Goal: Find specific page/section: Find specific page/section

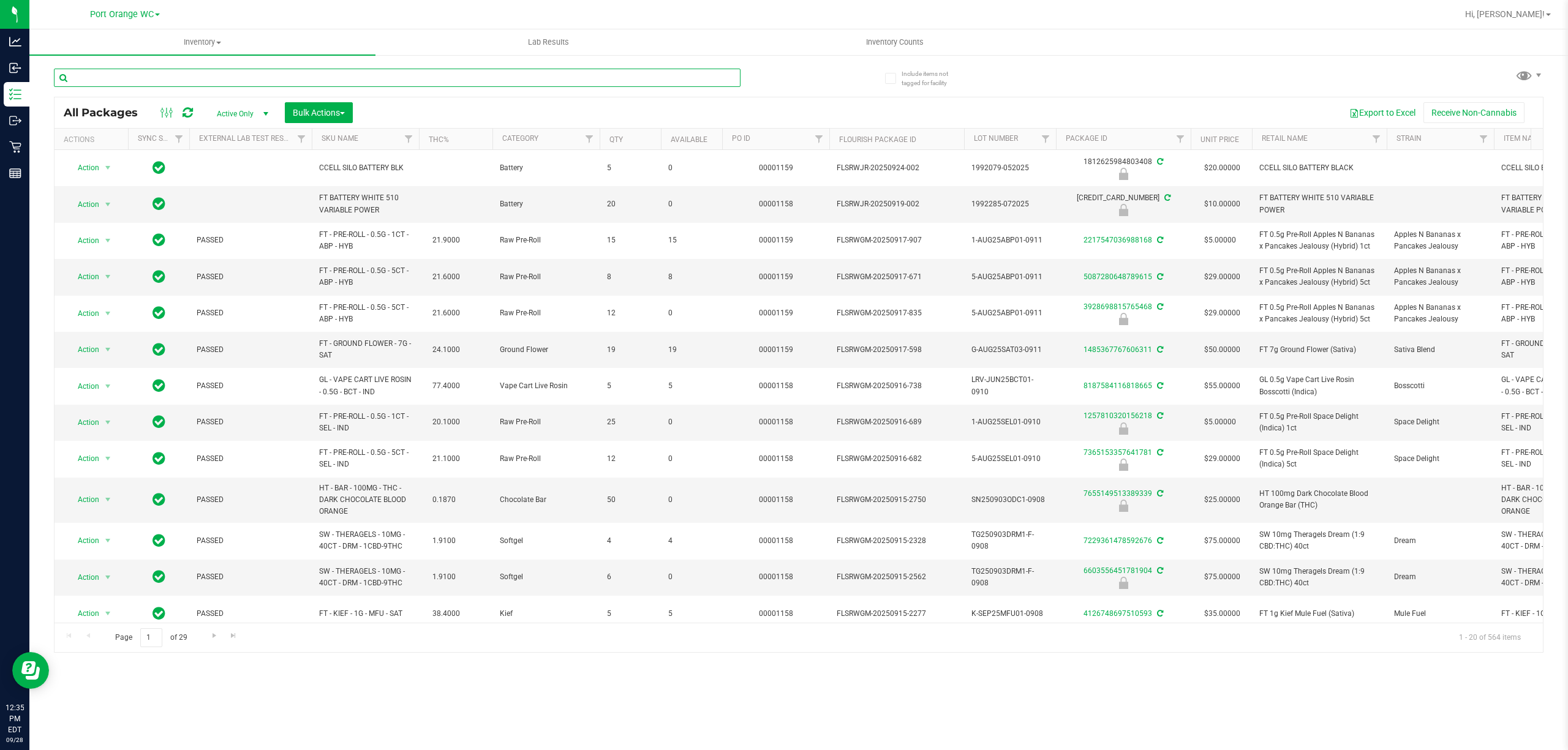
click at [187, 74] on input "text" at bounding box center [398, 77] width 687 height 18
type input "rlf"
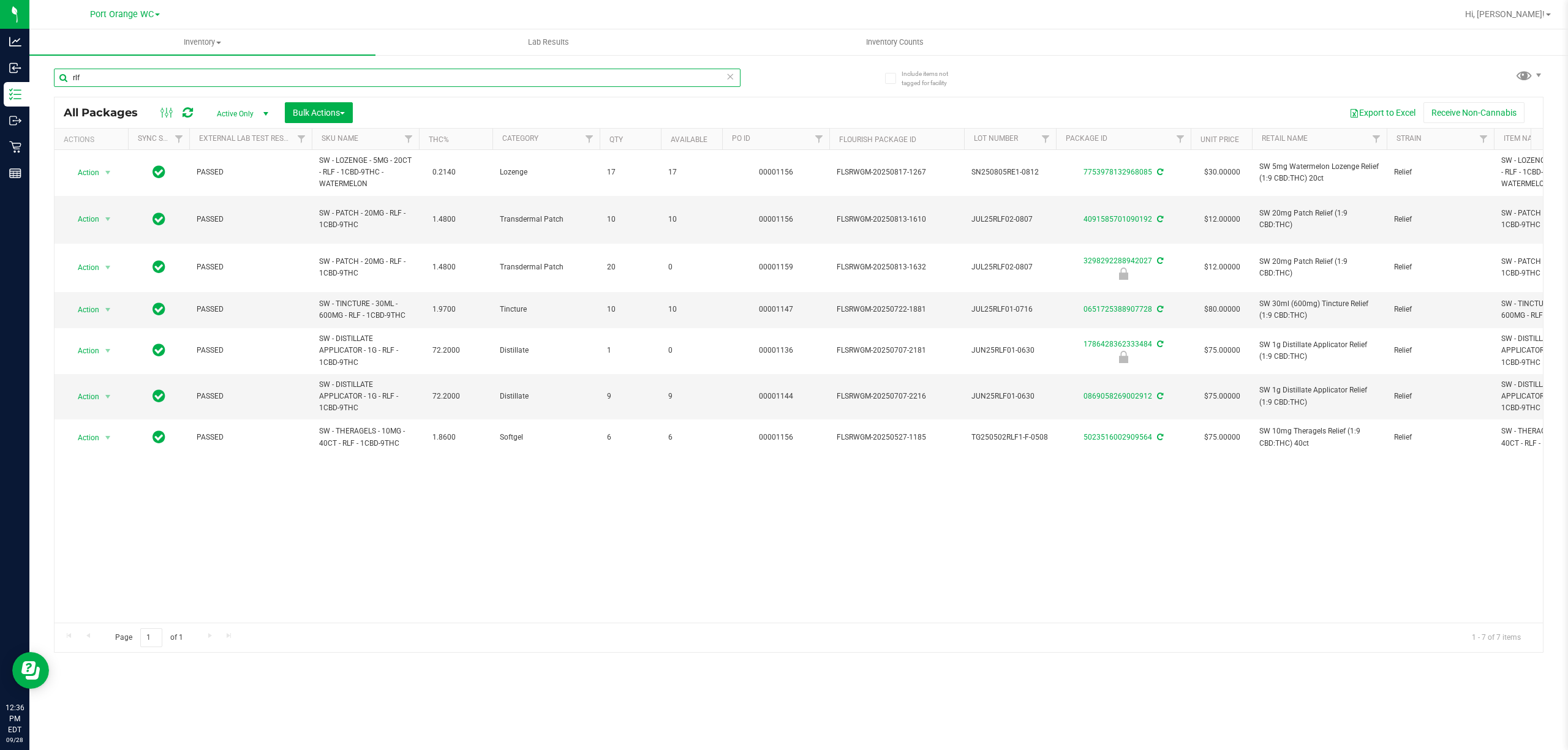
click at [92, 80] on input "rlf" at bounding box center [398, 77] width 687 height 18
click at [53, 197] on div "Include items not tagged for facility All Packages Active Only Active Only Lab …" at bounding box center [798, 241] width 1539 height 374
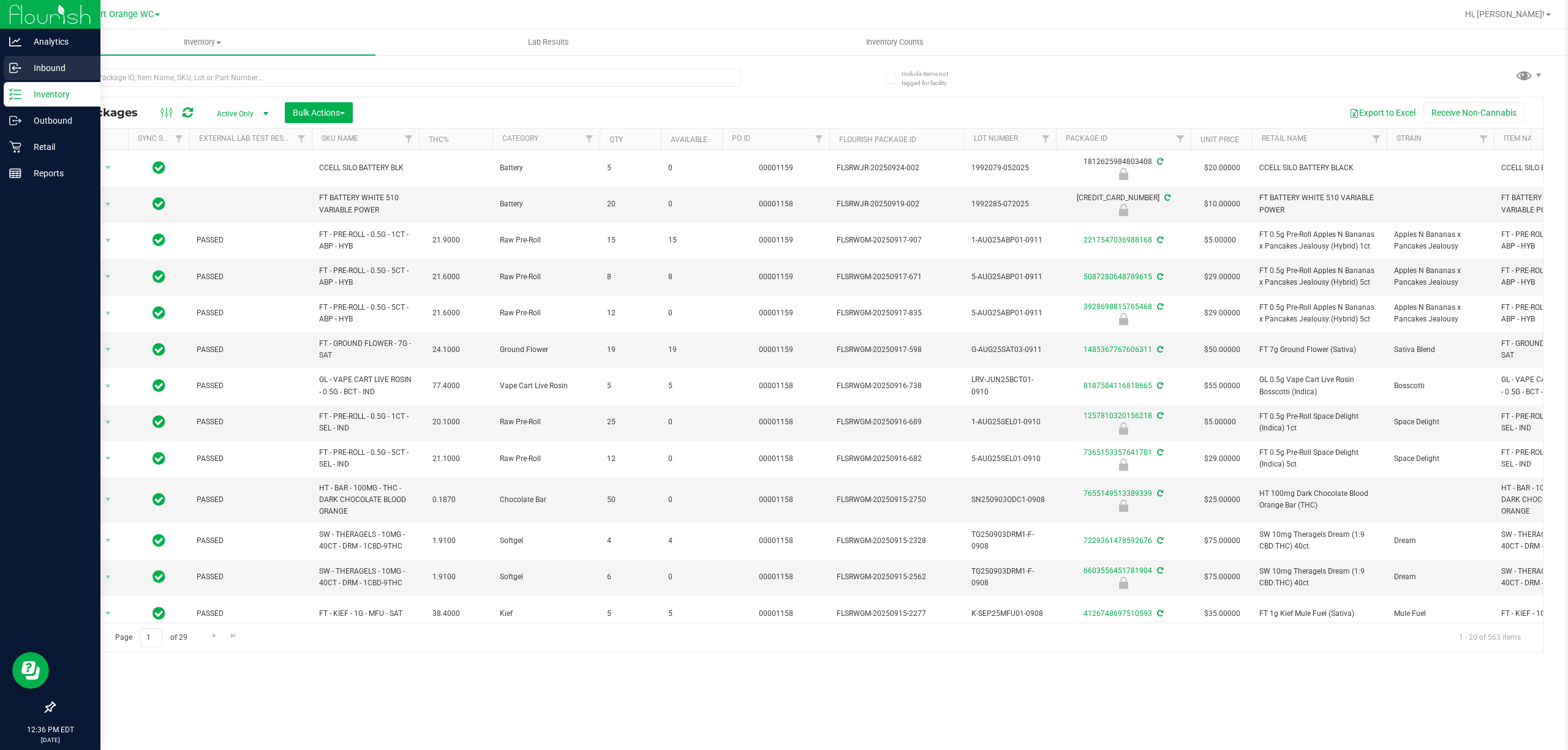
click at [55, 64] on p "Inbound" at bounding box center [58, 68] width 74 height 15
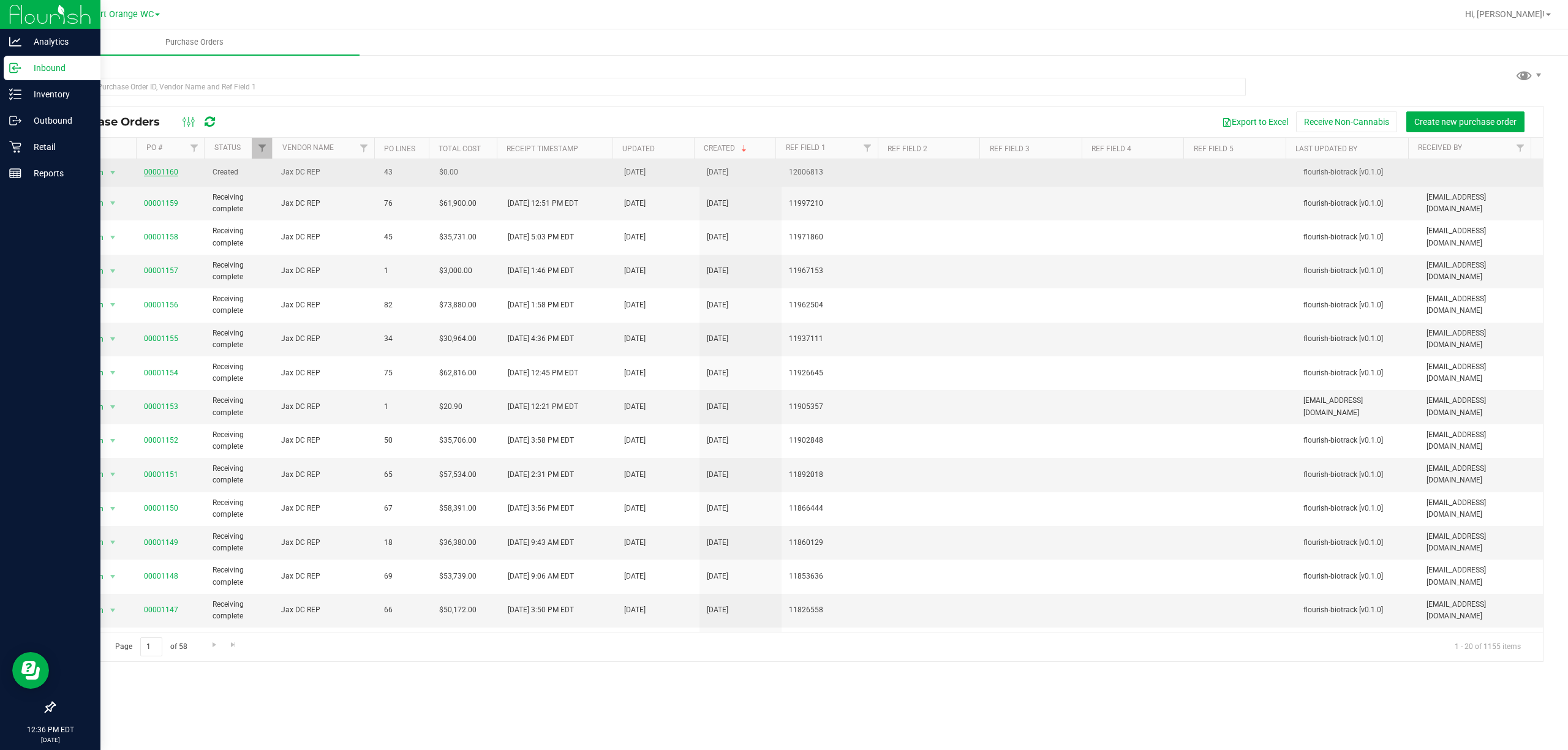
click at [158, 170] on link "00001160" at bounding box center [161, 172] width 34 height 9
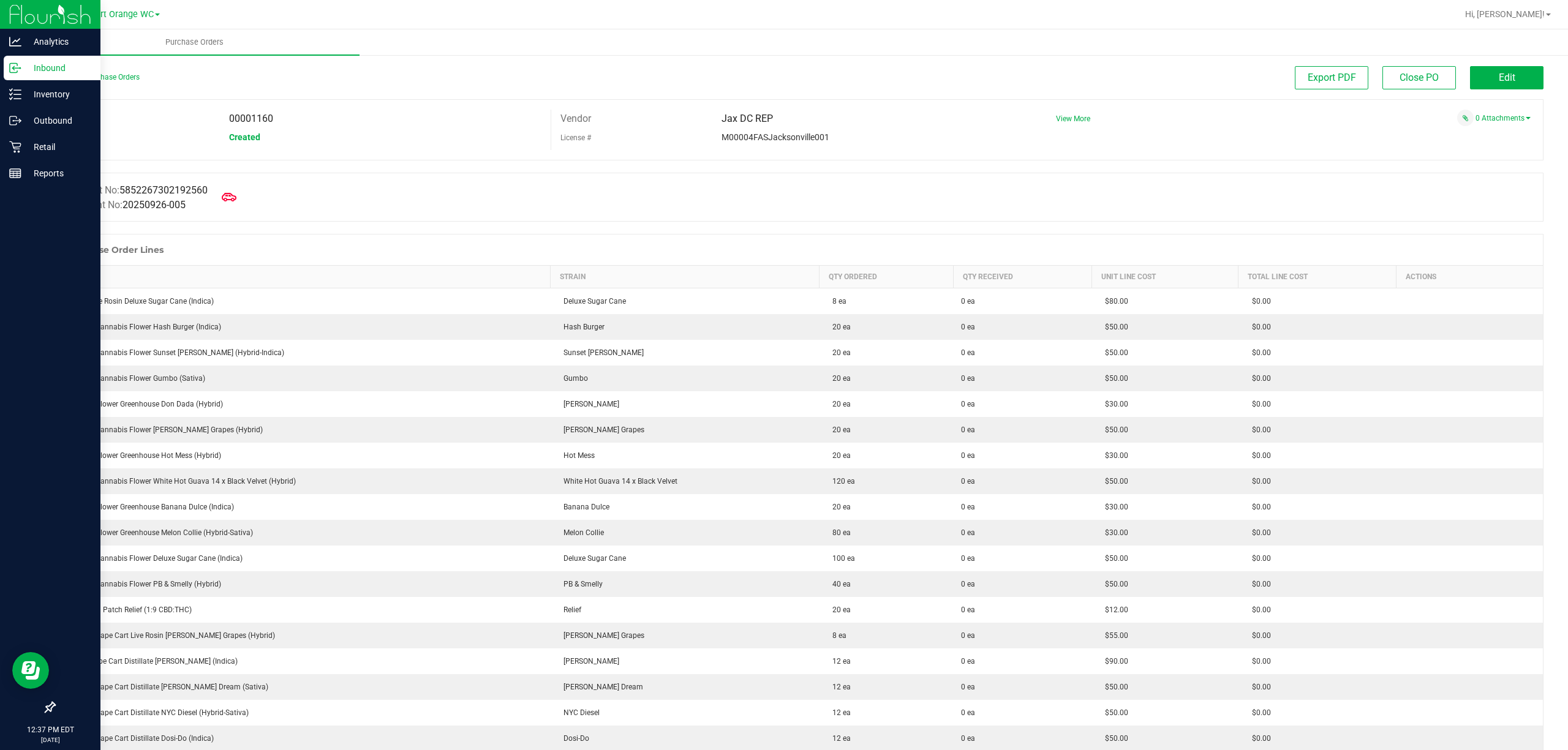
click at [54, 66] on p "Inbound" at bounding box center [58, 68] width 74 height 15
click at [43, 153] on div "Retail" at bounding box center [52, 146] width 97 height 24
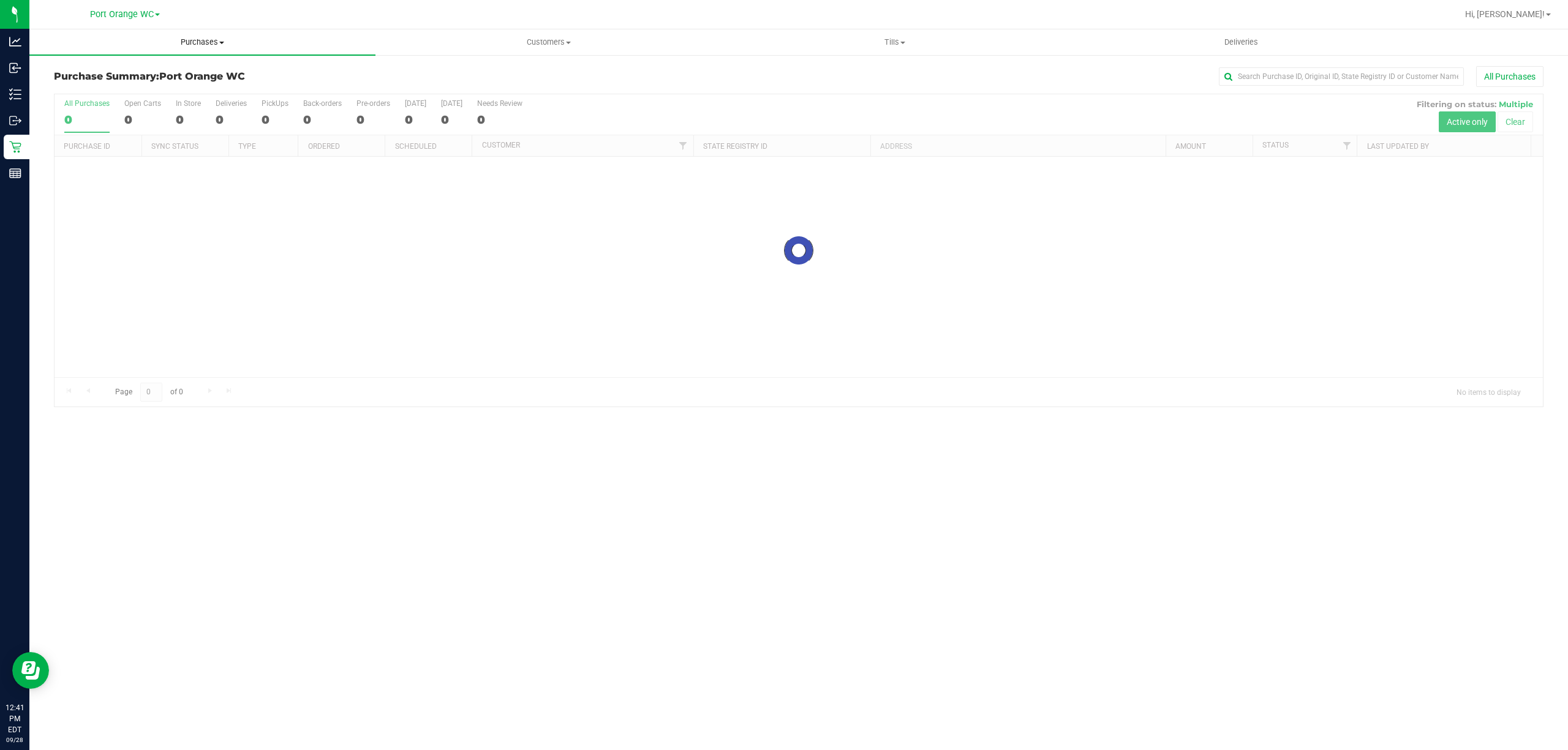
click at [206, 43] on span "Purchases" at bounding box center [202, 42] width 346 height 11
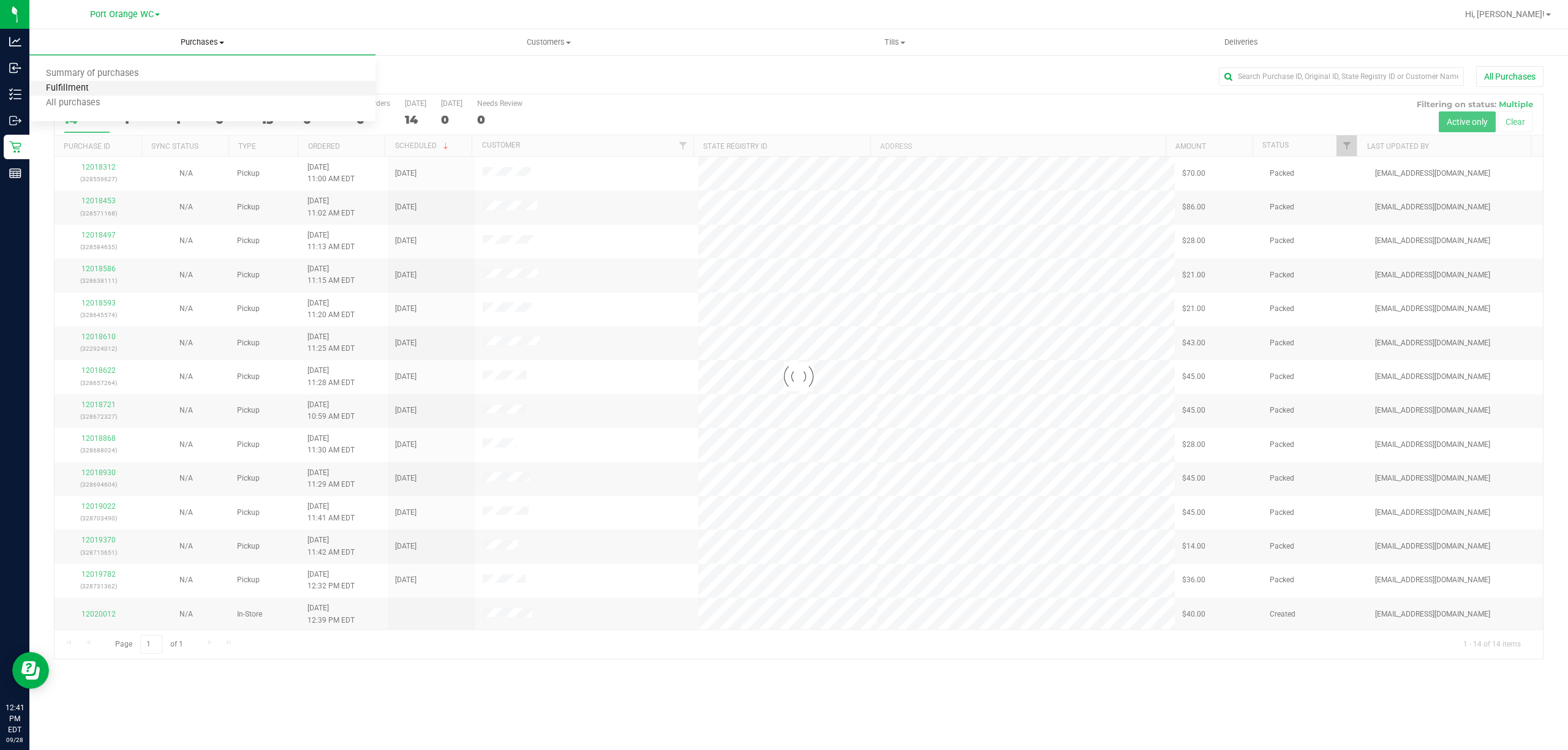
click at [71, 89] on span "Fulfillment" at bounding box center [67, 88] width 76 height 11
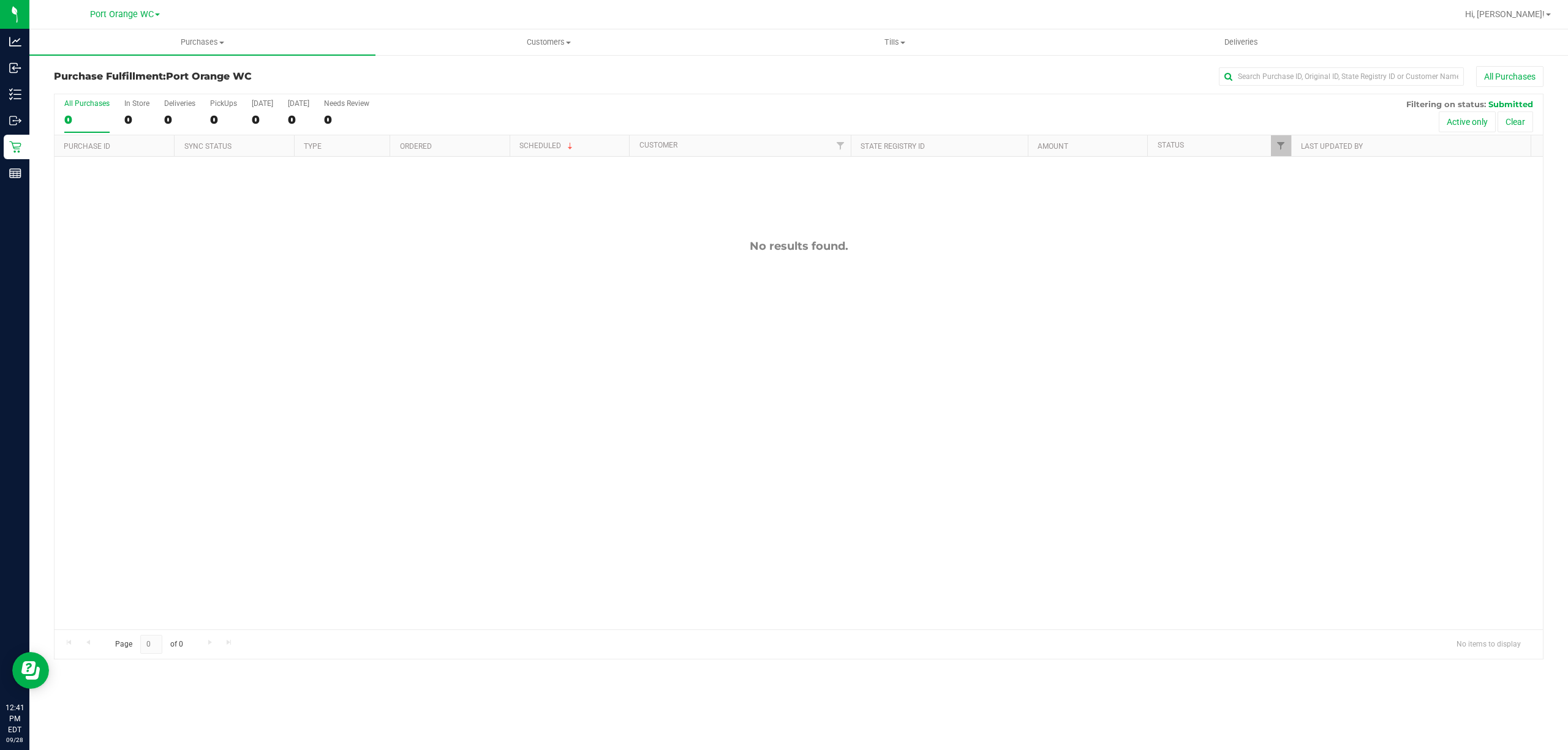
drag, startPoint x: 447, startPoint y: 353, endPoint x: 451, endPoint y: 348, distance: 6.4
click at [449, 346] on div "No results found." at bounding box center [798, 435] width 1489 height 556
click at [573, 470] on div "No results found." at bounding box center [798, 435] width 1489 height 556
click at [293, 424] on div "No results found." at bounding box center [798, 435] width 1489 height 556
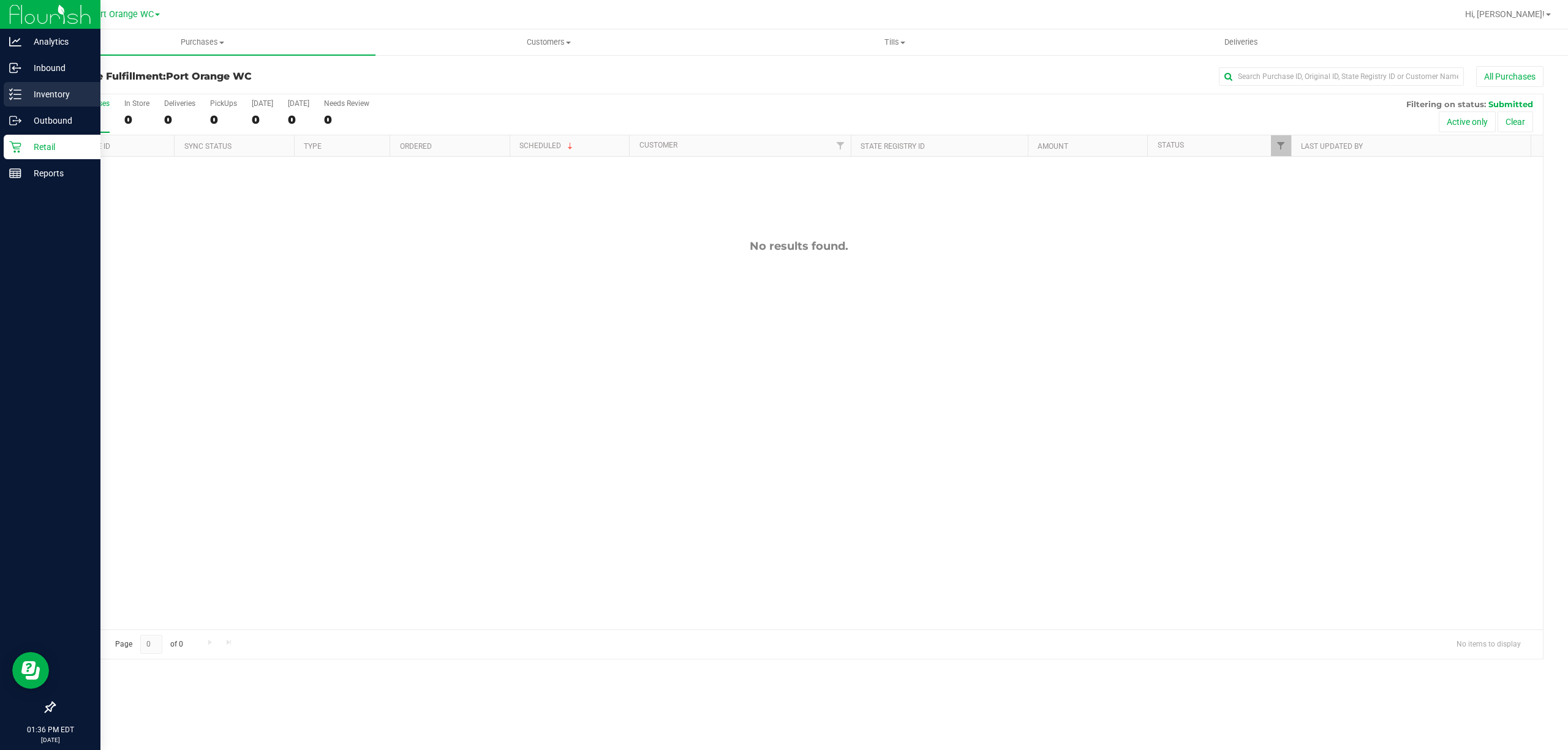
click at [40, 93] on p "Inventory" at bounding box center [58, 95] width 74 height 15
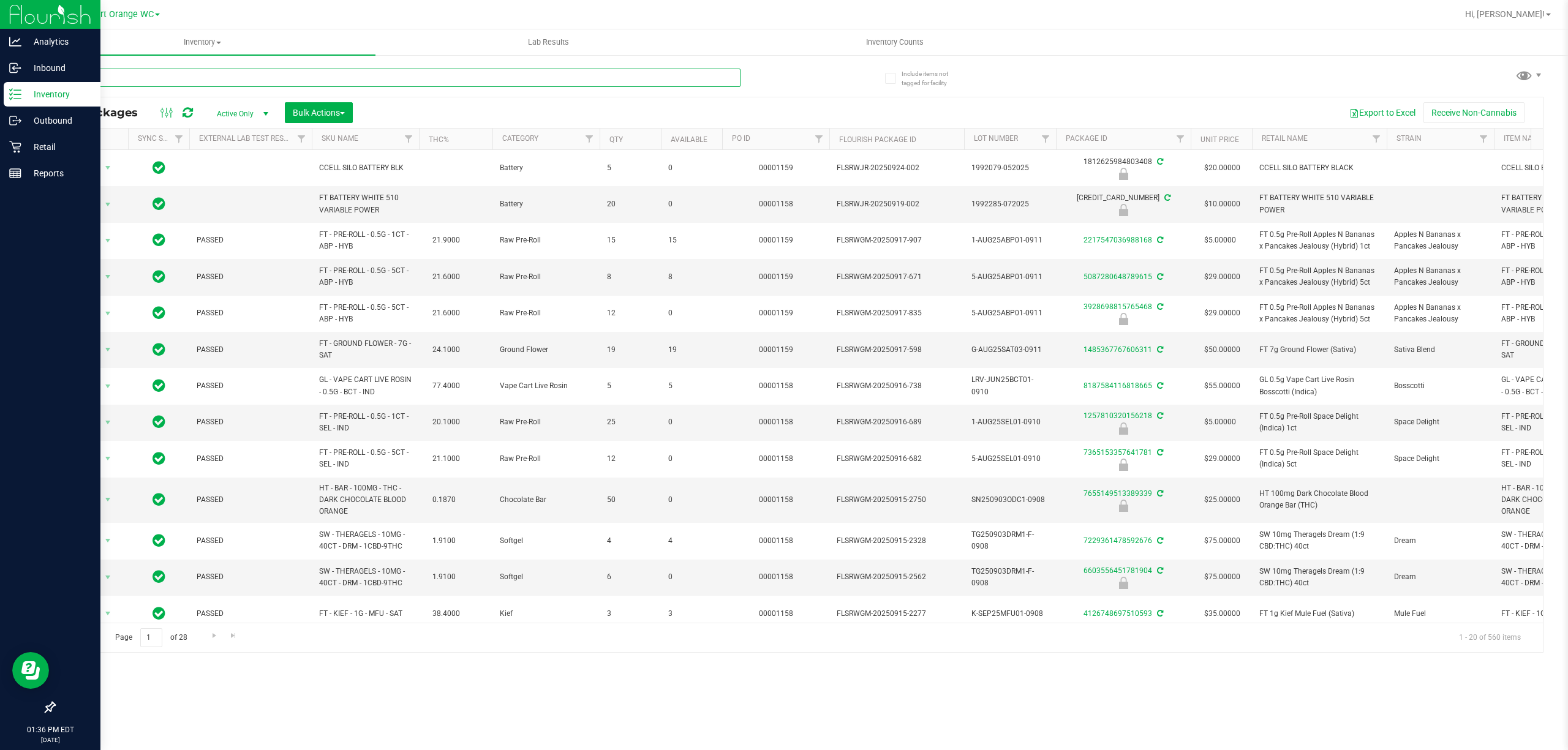
click at [231, 74] on input "text" at bounding box center [398, 77] width 687 height 18
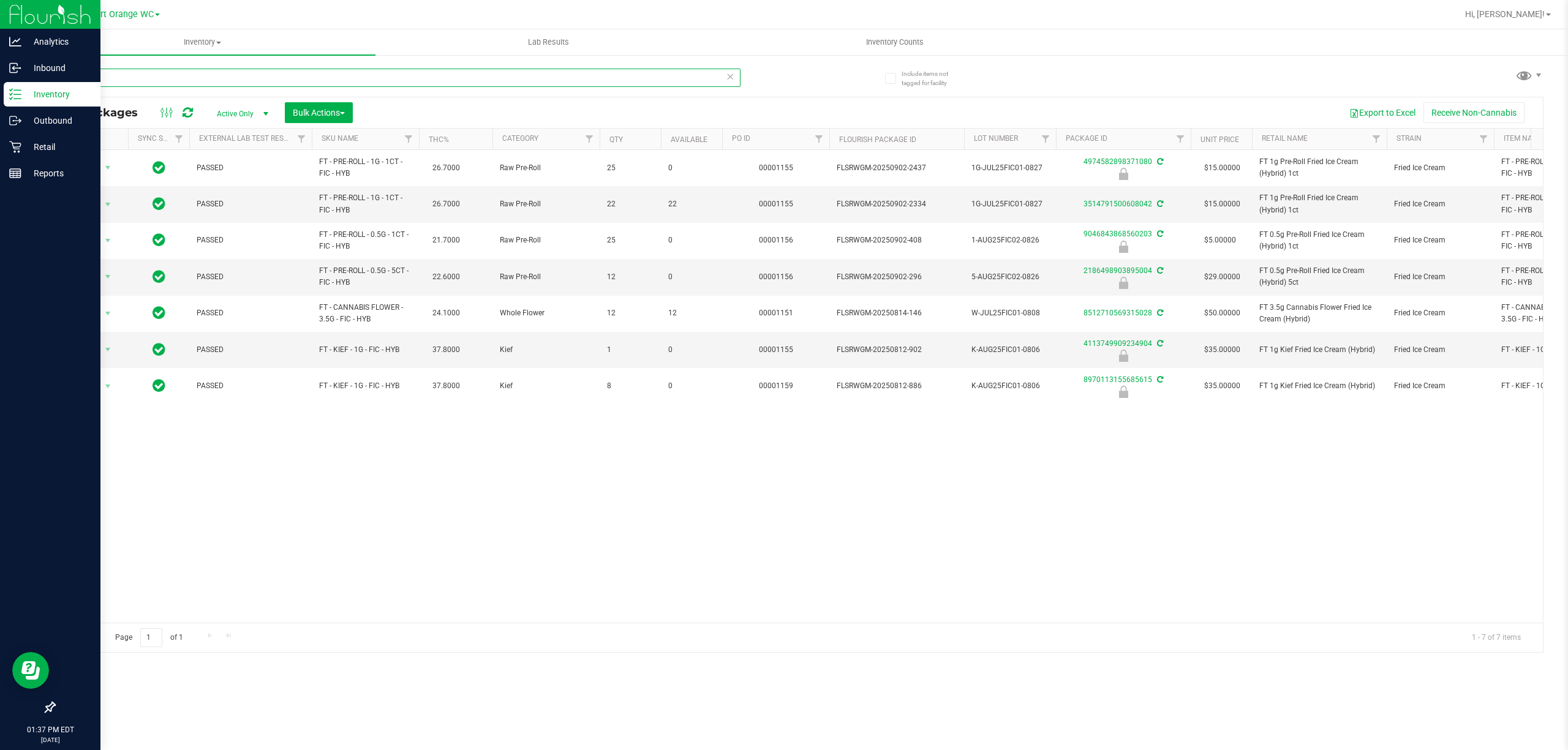
type input "fic"
click at [45, 140] on p "Retail" at bounding box center [58, 147] width 74 height 15
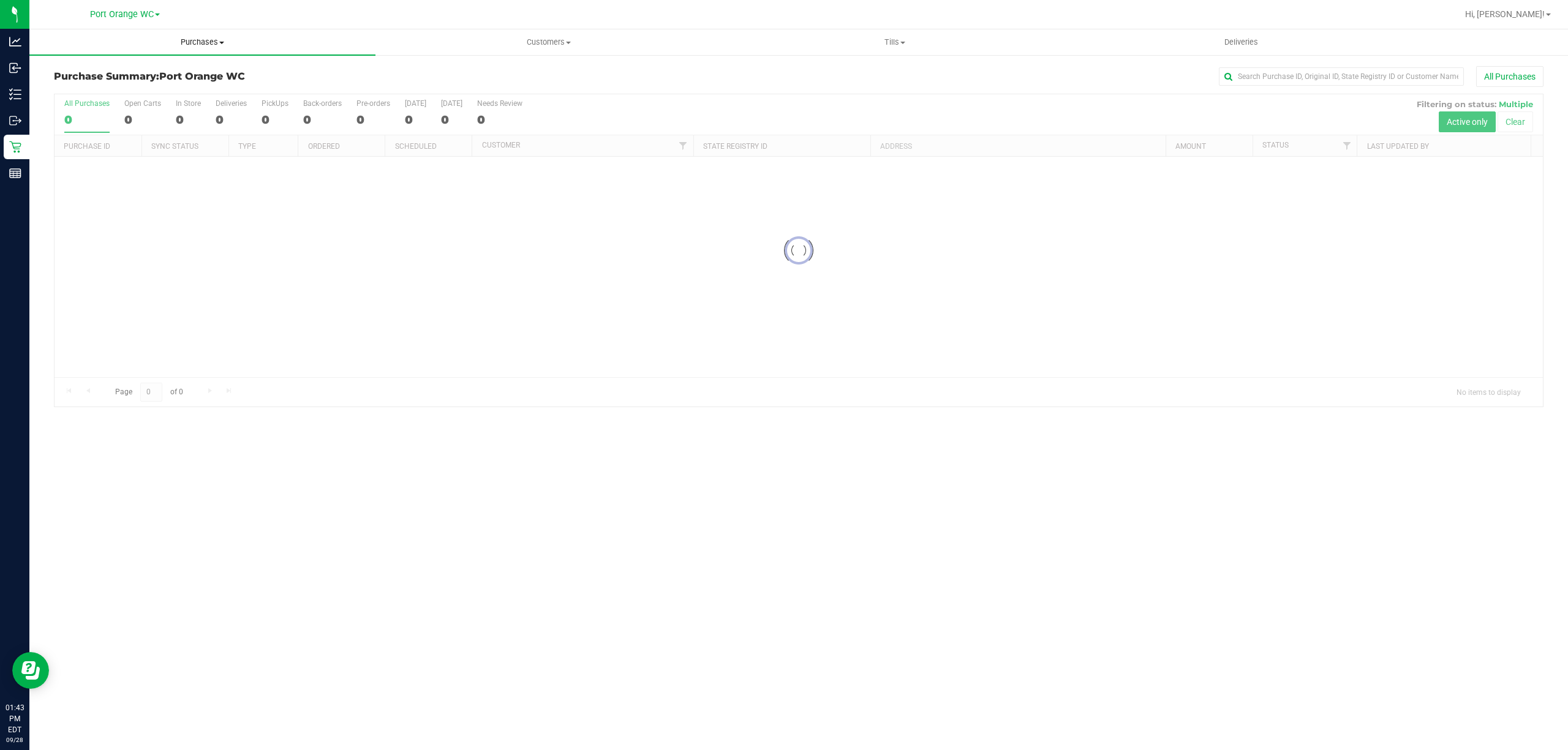
click at [206, 42] on span "Purchases" at bounding box center [202, 42] width 346 height 11
click at [67, 88] on span "Fulfillment" at bounding box center [67, 88] width 76 height 11
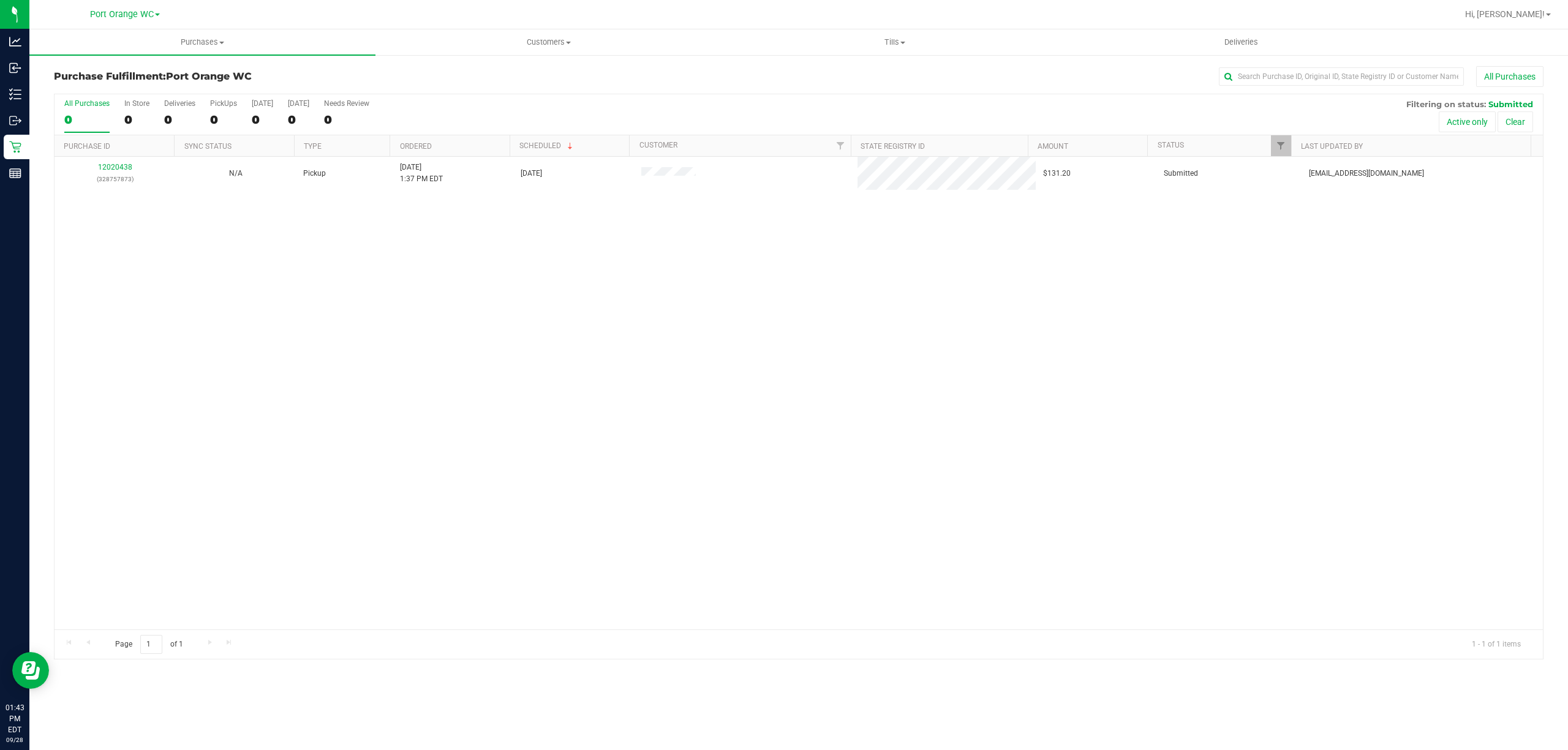
click at [499, 321] on div "12020438 (328757873) N/A Pickup [DATE] 1:37 PM EDT 9/28/2025 $131.20 Submitted …" at bounding box center [798, 393] width 1489 height 473
click at [608, 321] on div "12020438 (328757873) N/A Pickup [DATE] 1:37 PM EDT 9/28/2025 $131.20 Submitted …" at bounding box center [798, 393] width 1489 height 473
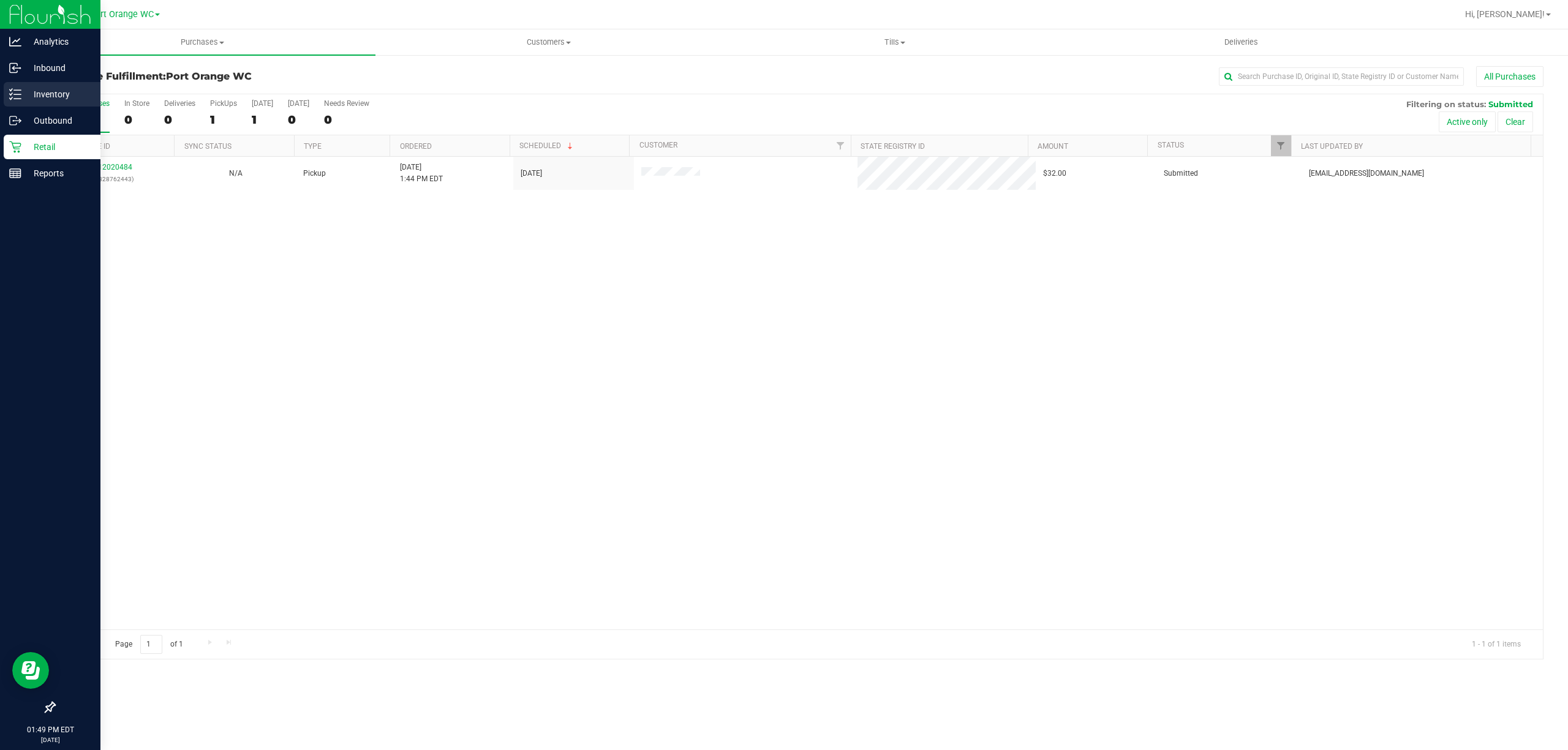
click at [52, 92] on p "Inventory" at bounding box center [58, 95] width 74 height 15
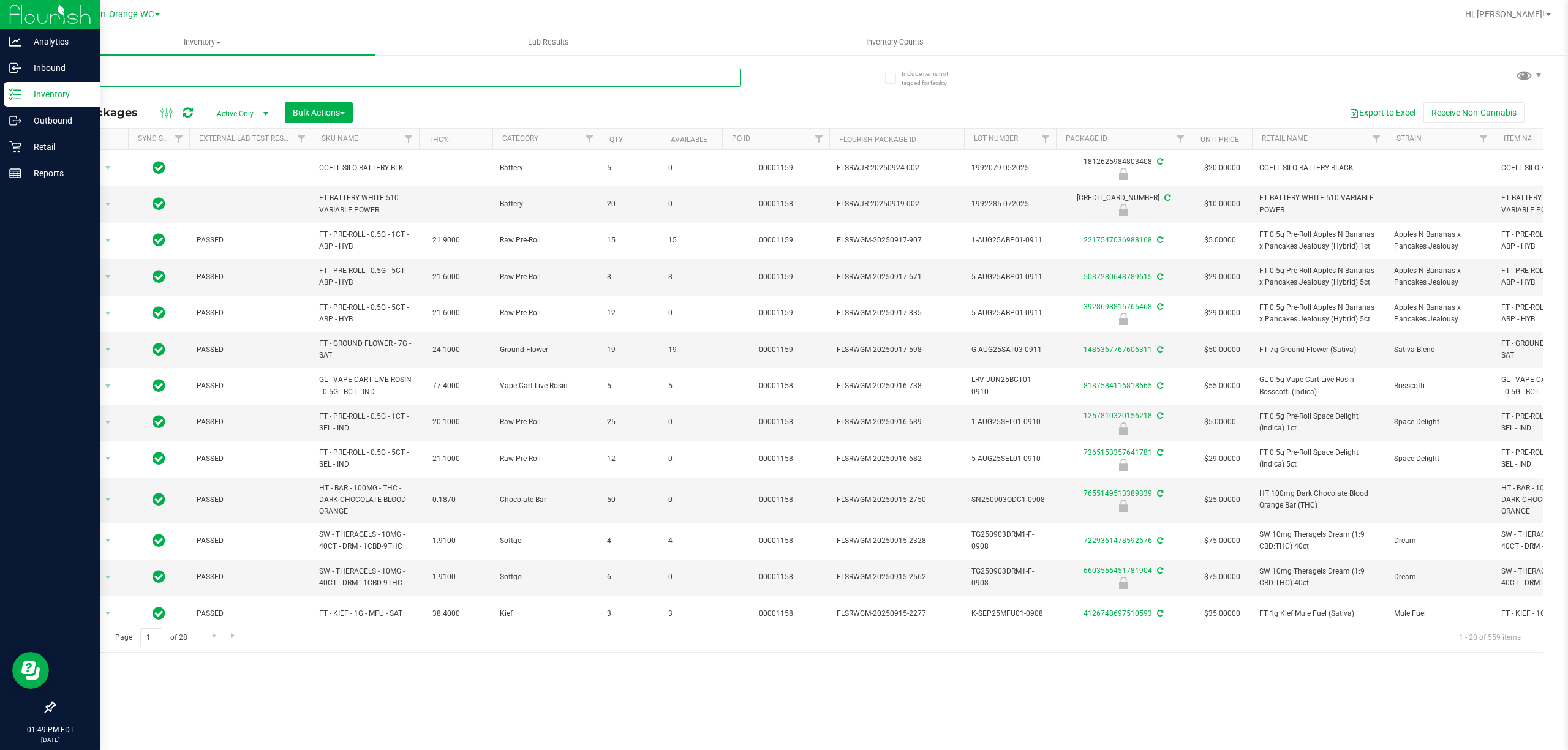
click at [150, 74] on input "text" at bounding box center [398, 77] width 687 height 18
type input "gpe"
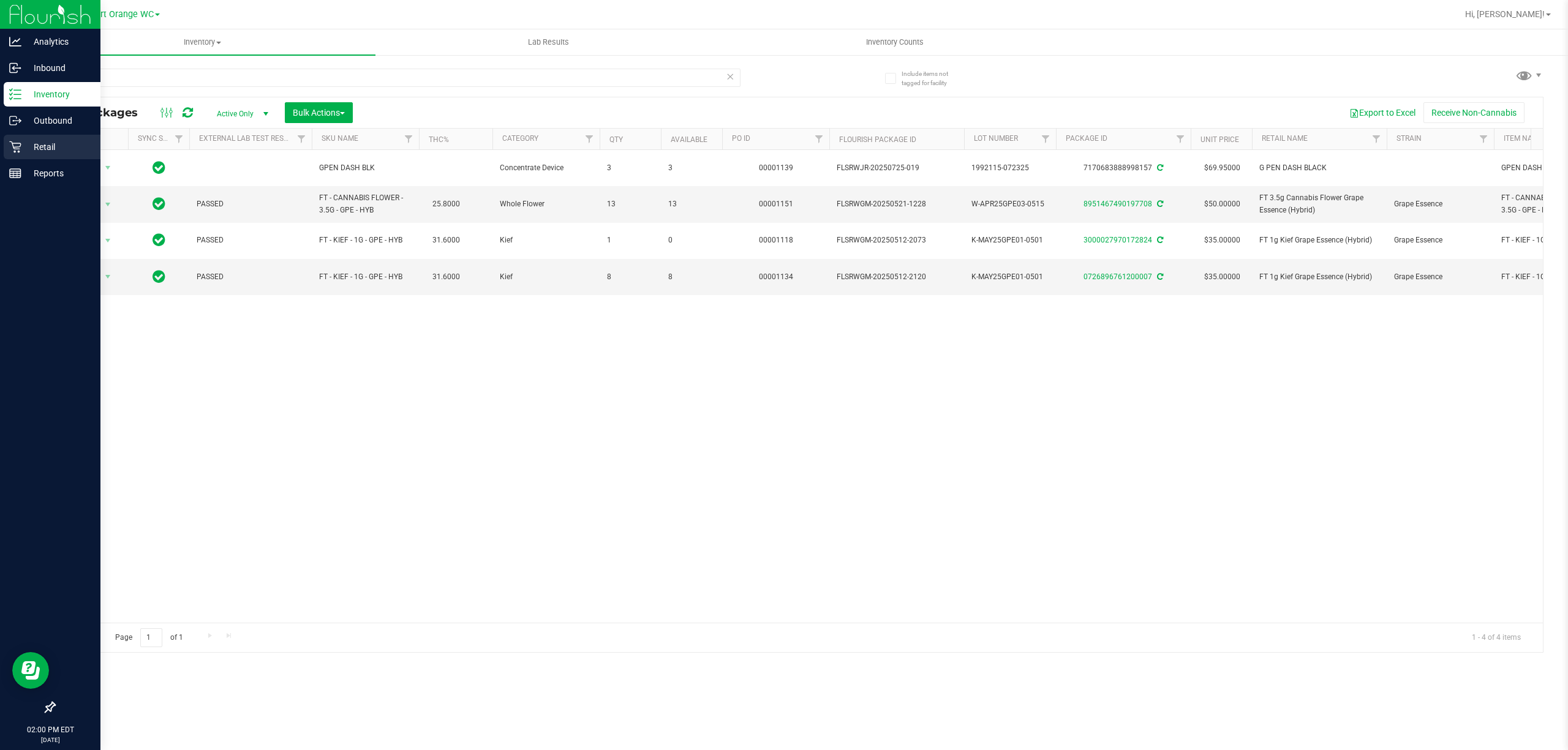
click at [0, 152] on link "Retail" at bounding box center [50, 148] width 100 height 26
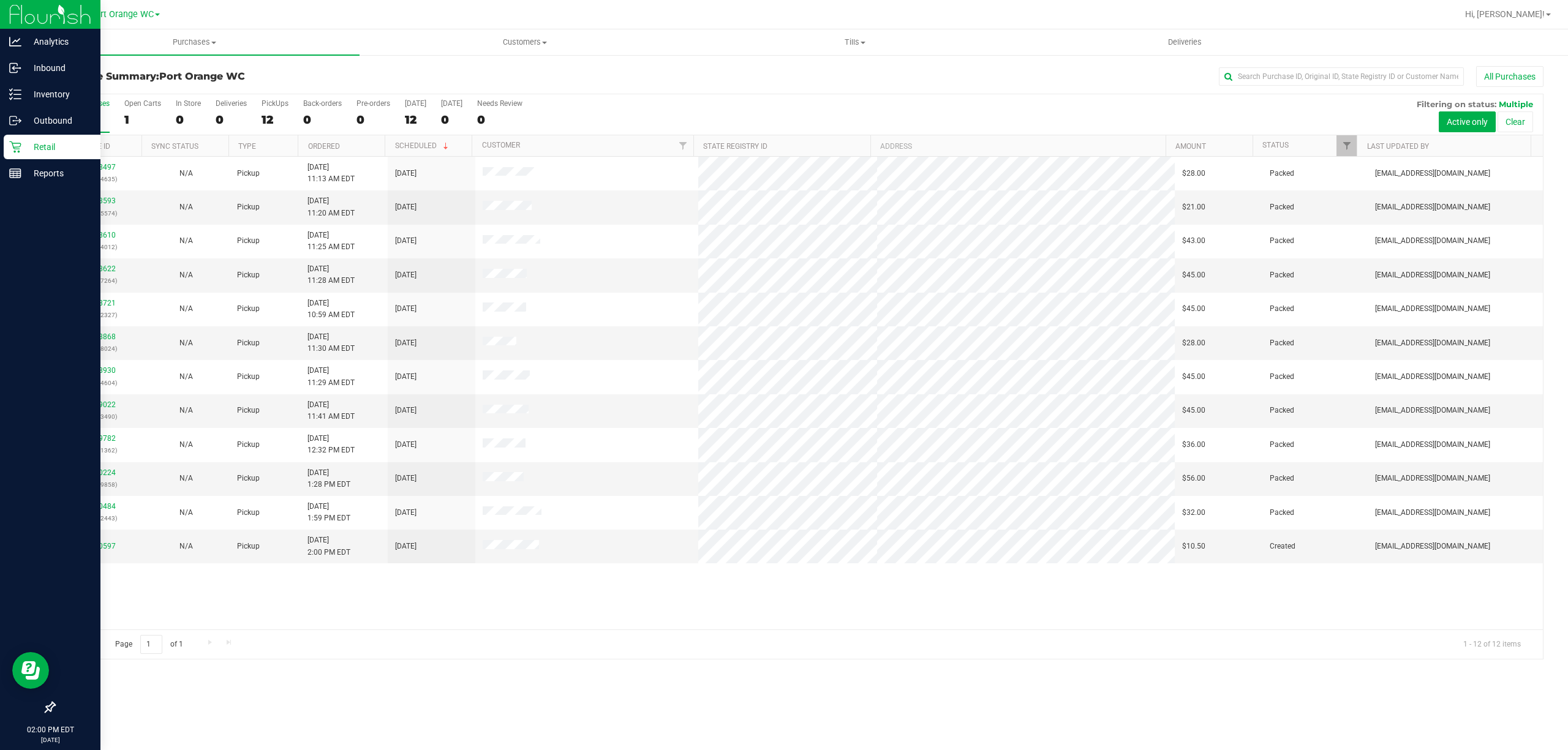
click at [314, 659] on div "Page 1 of 1 1 - 12 of 12 items" at bounding box center [798, 644] width 1489 height 29
click at [198, 43] on span "Purchases" at bounding box center [194, 42] width 330 height 11
click at [52, 87] on span "Fulfillment" at bounding box center [67, 88] width 76 height 11
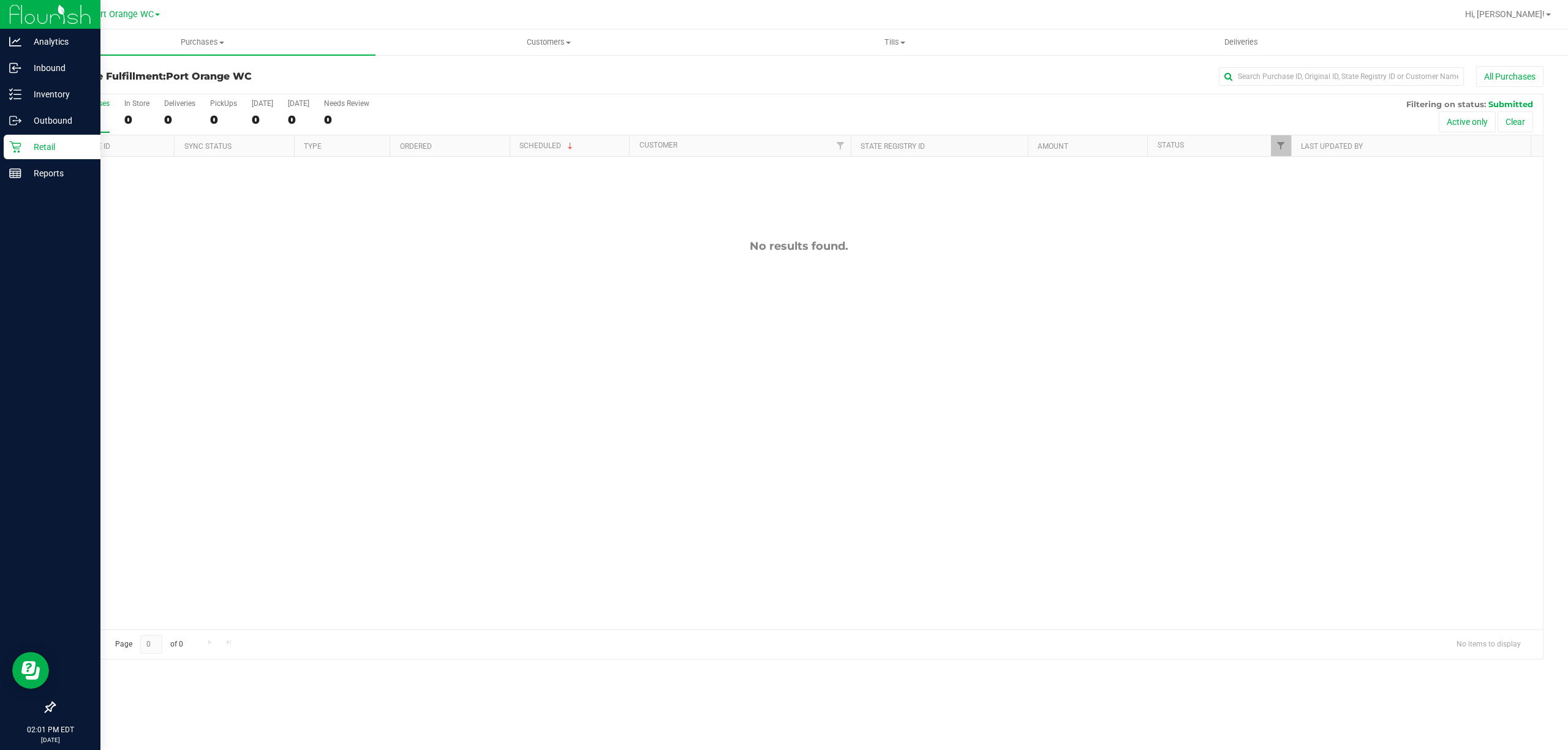
drag, startPoint x: 437, startPoint y: 267, endPoint x: 474, endPoint y: 277, distance: 38.3
click at [437, 267] on div "No results found." at bounding box center [798, 435] width 1489 height 556
click at [841, 450] on div "No results found." at bounding box center [798, 435] width 1489 height 556
click at [790, 380] on div "No results found." at bounding box center [798, 435] width 1489 height 556
click at [236, 54] on link "Purchases Summary of purchases Fulfillment All purchases" at bounding box center [202, 42] width 346 height 26
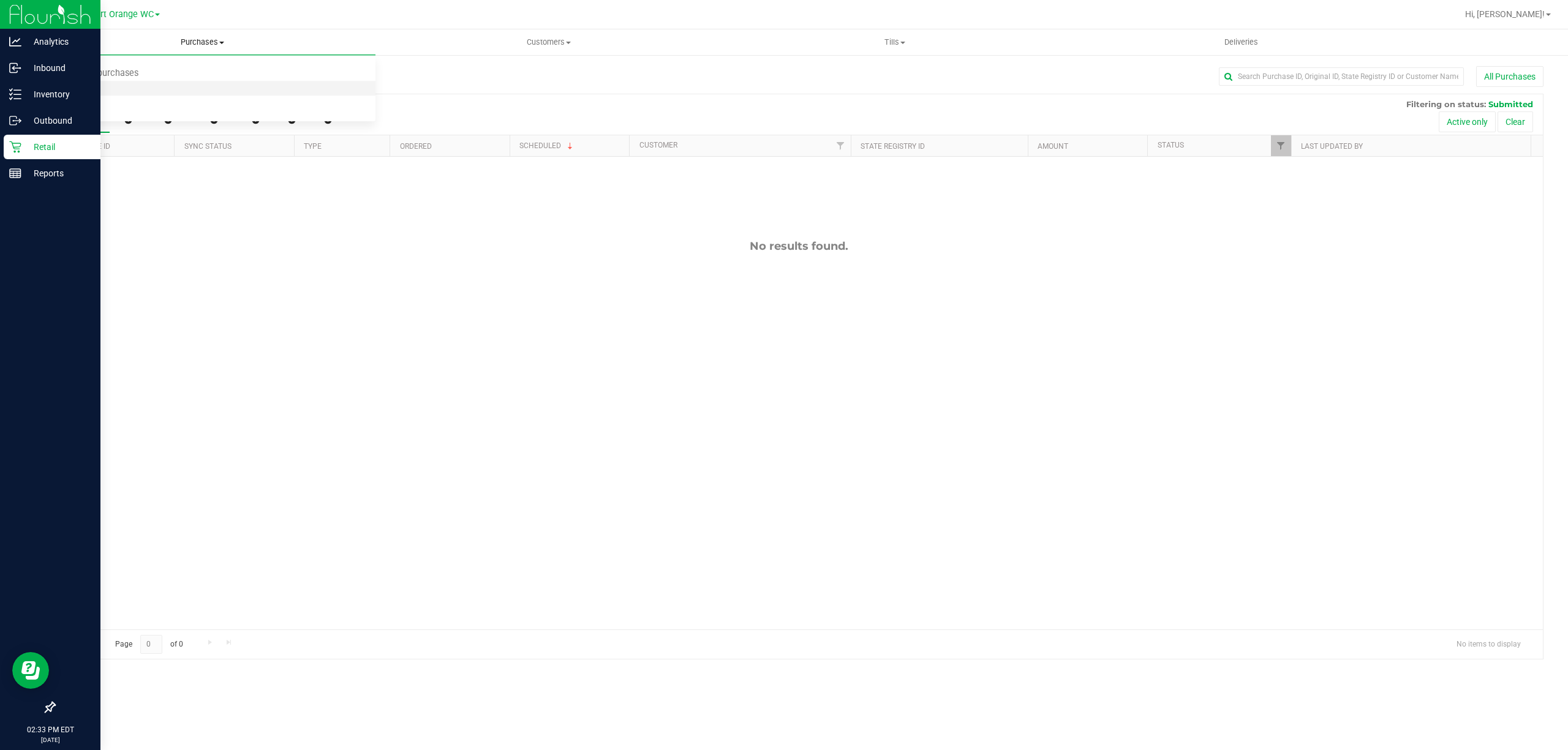
click at [87, 93] on span "Fulfillment" at bounding box center [67, 88] width 76 height 11
click at [1142, 497] on div "No results found." at bounding box center [798, 435] width 1489 height 556
